Goal: Obtain resource: Download file/media

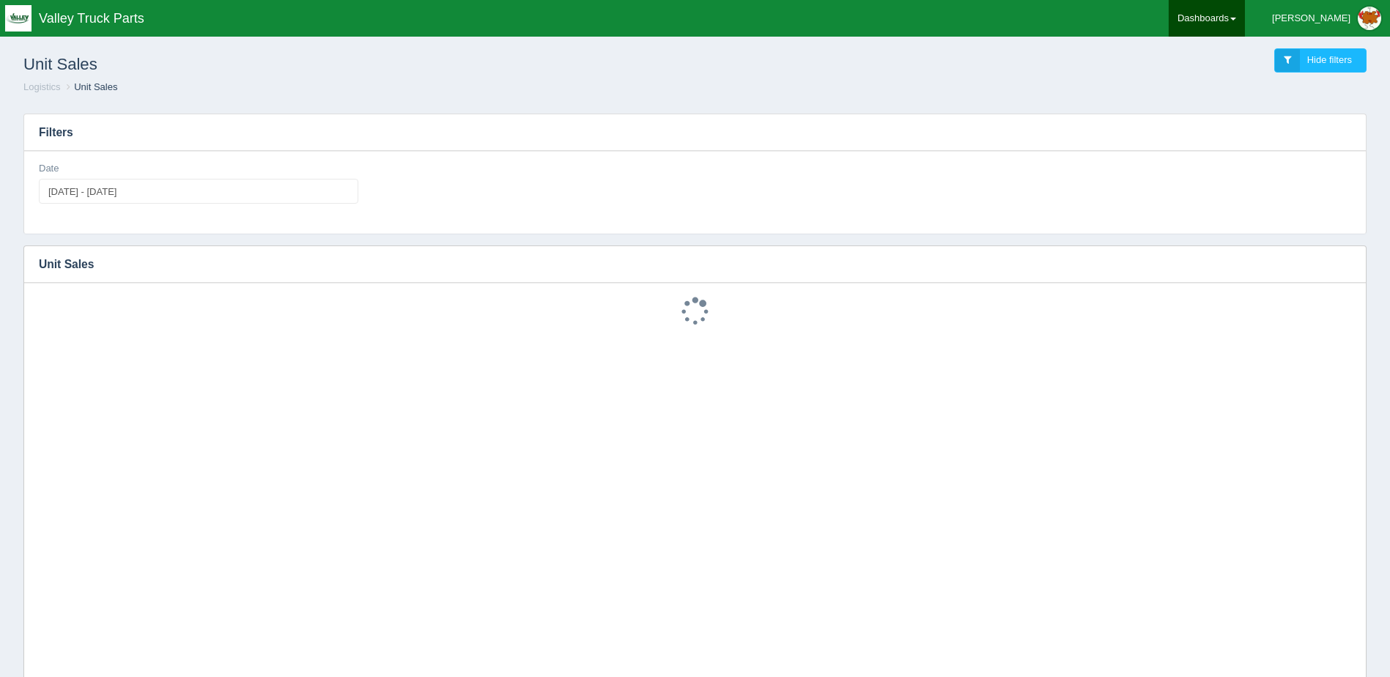
click at [1245, 23] on link "Dashboards" at bounding box center [1207, 18] width 76 height 37
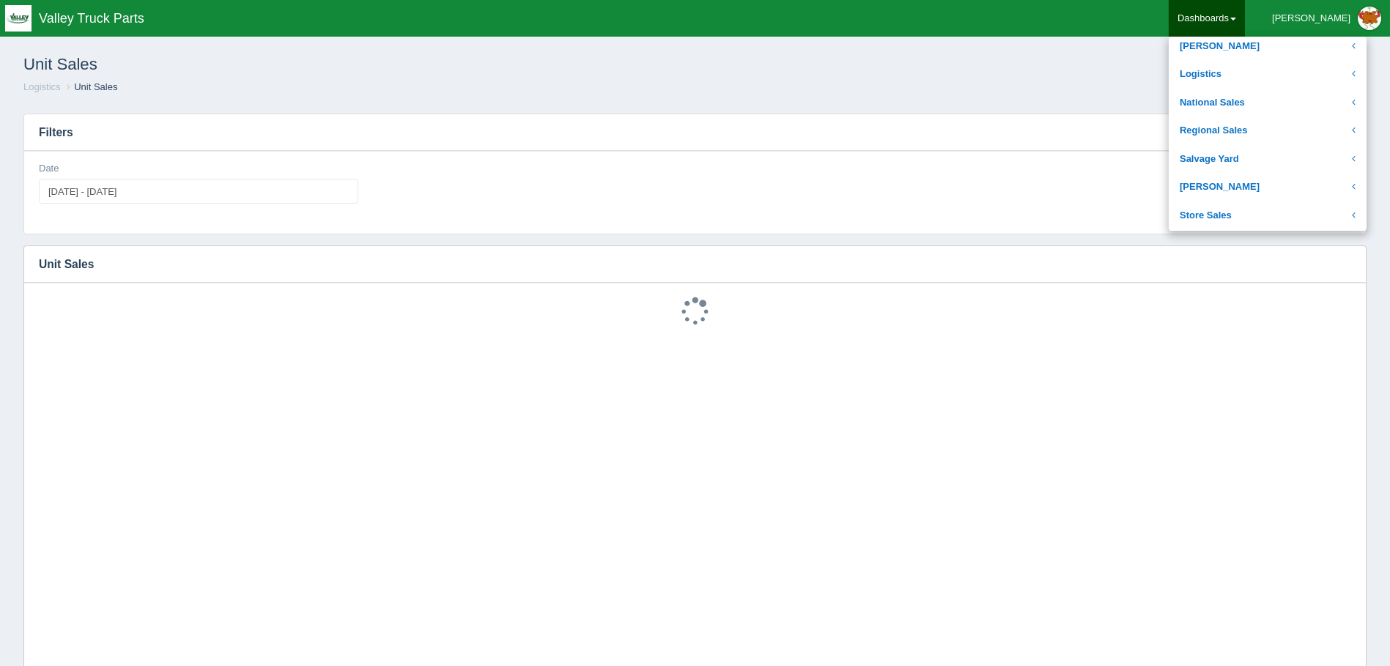
scroll to position [293, 0]
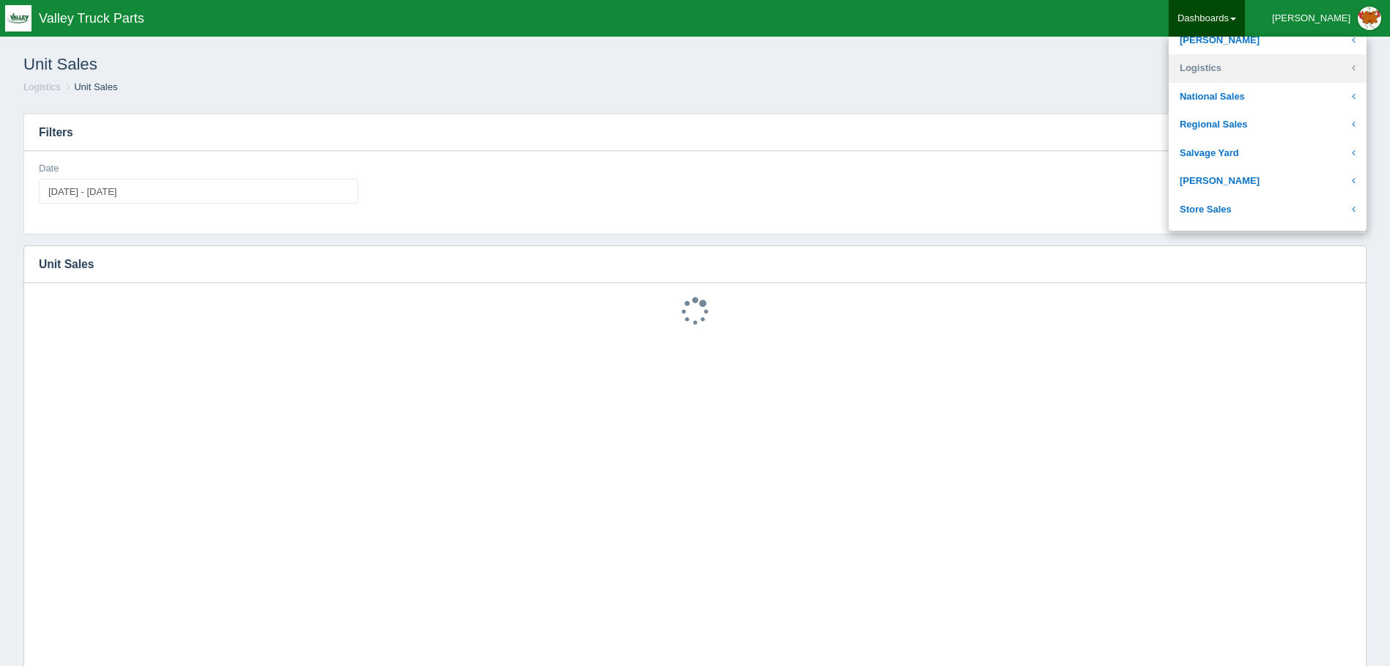
click at [1248, 62] on link "Logistics" at bounding box center [1268, 68] width 198 height 29
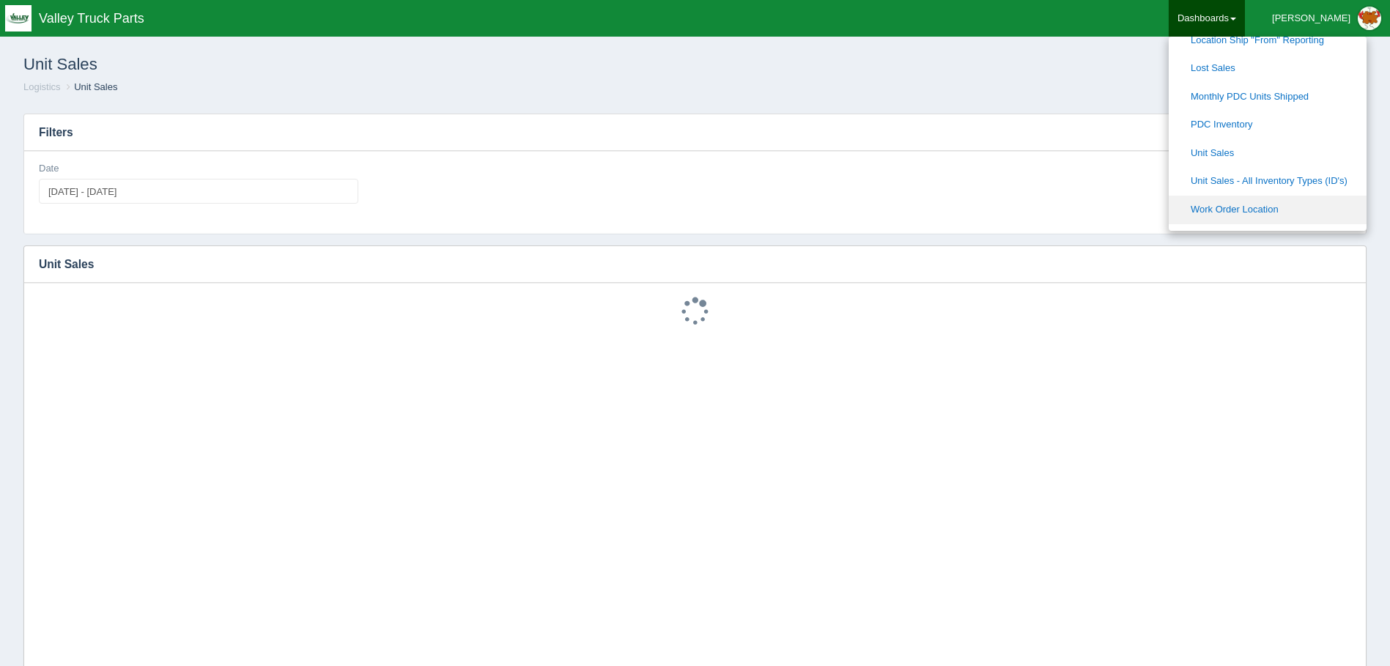
scroll to position [440, 0]
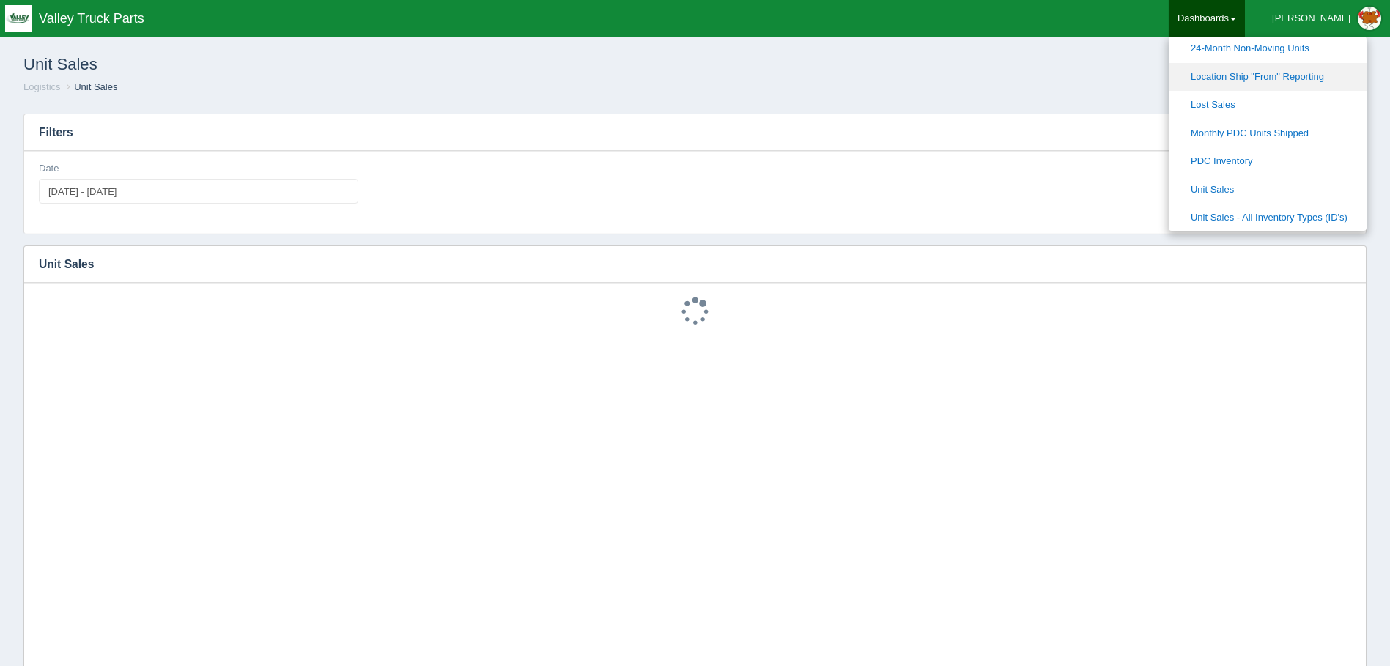
click at [1350, 71] on link "Location Ship "From" Reporting" at bounding box center [1268, 77] width 198 height 29
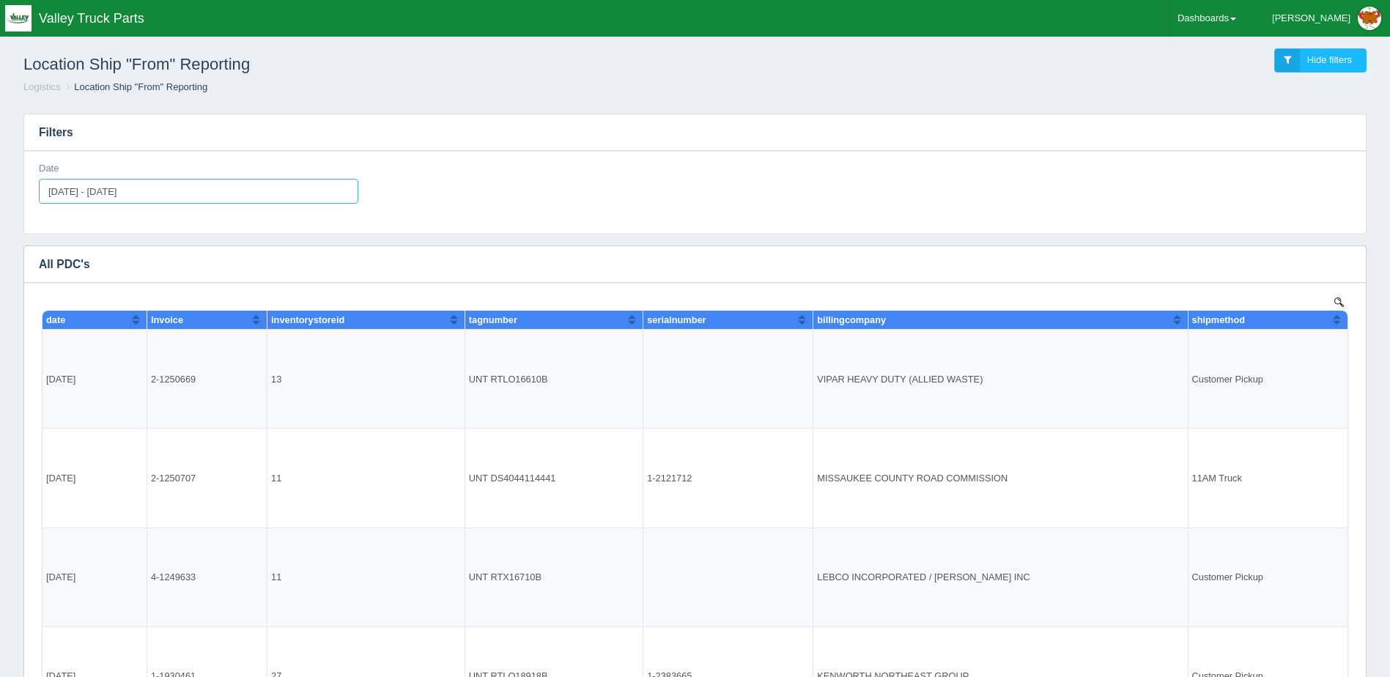
type input "[DATE]"
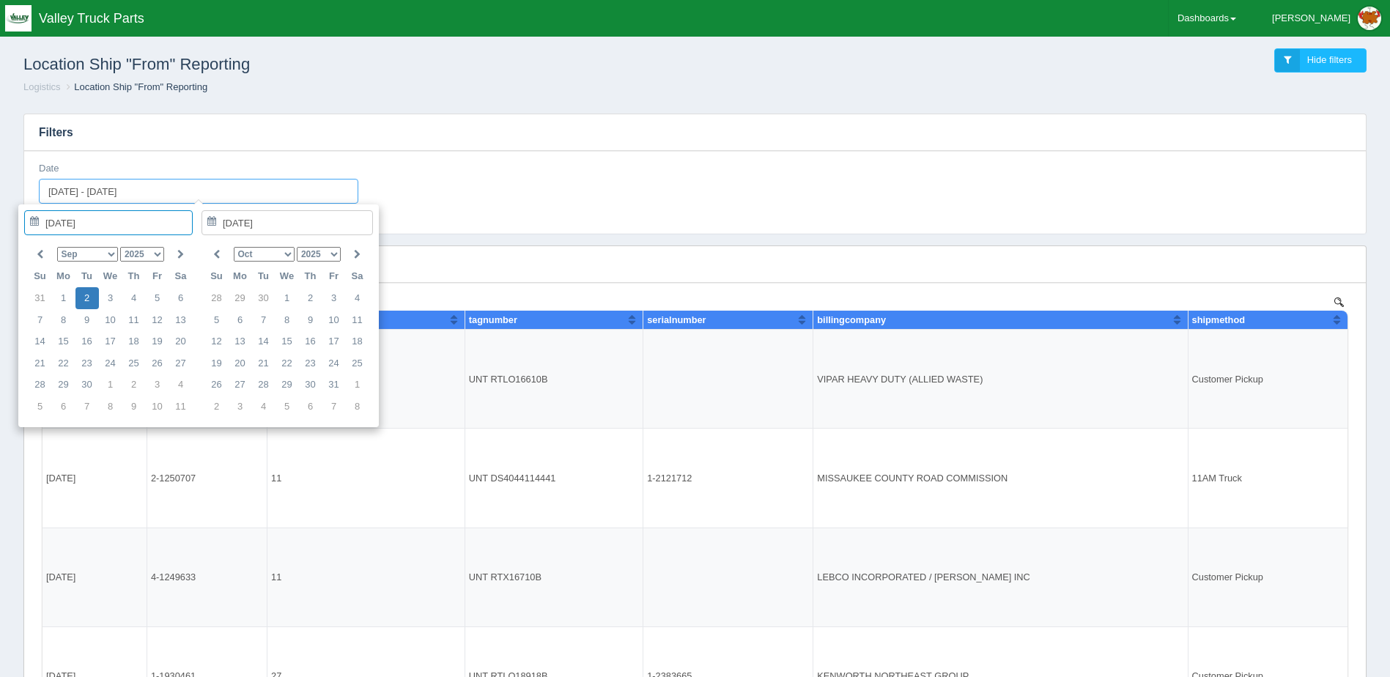
click at [185, 196] on input "[DATE] - [DATE]" at bounding box center [198, 191] width 319 height 25
click at [39, 251] on icon at bounding box center [40, 255] width 7 height 10
type input "[DATE]"
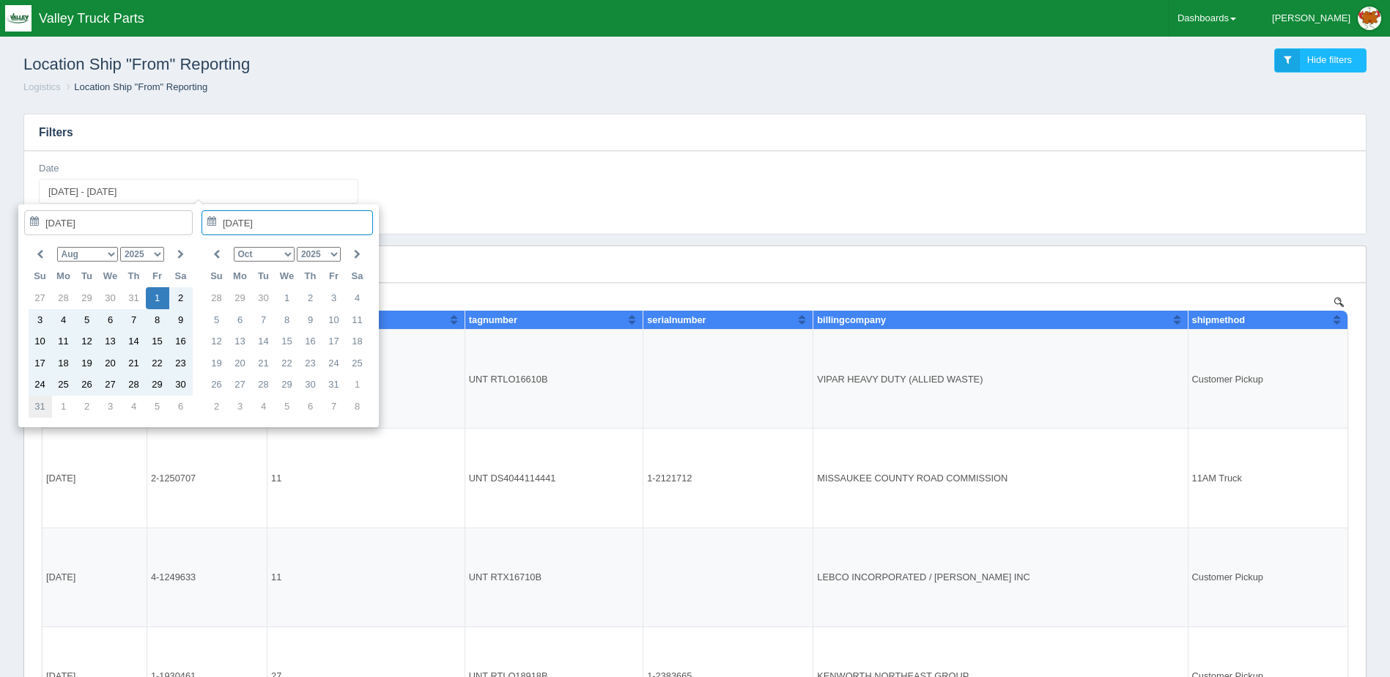
type input "[DATE]"
type input "[DATE] - [DATE]"
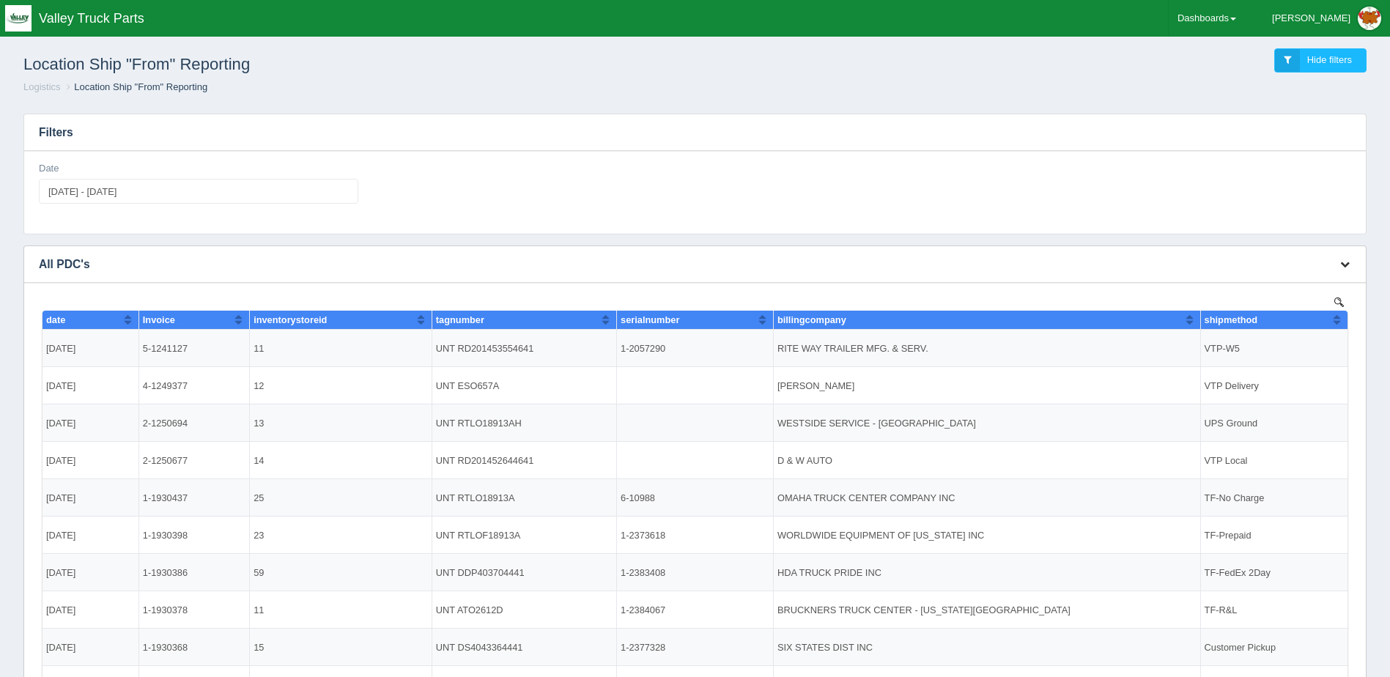
click at [1341, 262] on button "button" at bounding box center [1345, 265] width 20 height 23
click at [1273, 295] on link "Download CSV" at bounding box center [1296, 286] width 117 height 21
click at [798, 85] on ol "Logistics Location Ship "From" Reporting" at bounding box center [695, 88] width 1367 height 14
